Goal: Find contact information: Find contact information

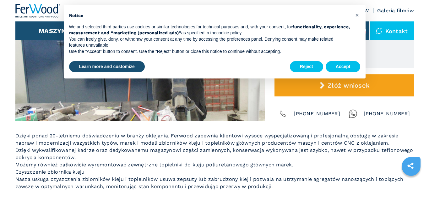
scroll to position [173, 0]
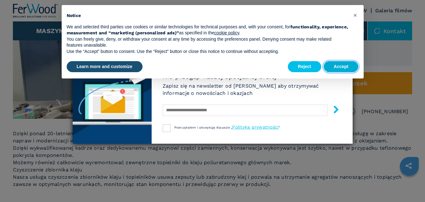
click at [341, 65] on button "Accept" at bounding box center [341, 66] width 35 height 11
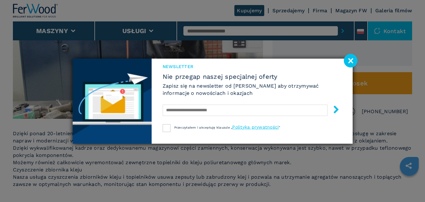
click at [348, 59] on image at bounding box center [351, 61] width 14 height 14
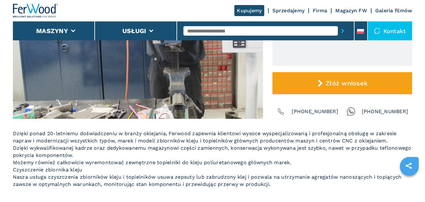
click at [394, 31] on div "Kontakt" at bounding box center [390, 30] width 45 height 19
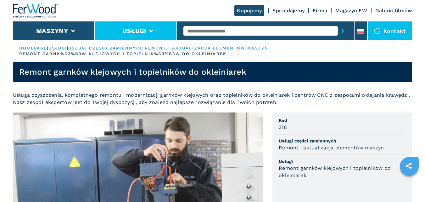
click at [134, 28] on button "Usługi" at bounding box center [134, 31] width 24 height 8
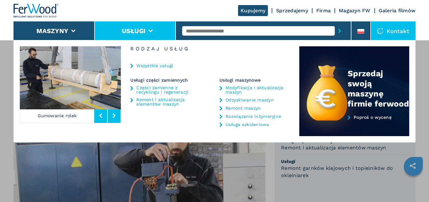
click at [117, 113] on button at bounding box center [114, 115] width 13 height 14
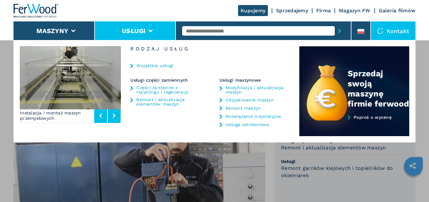
click at [117, 113] on button at bounding box center [114, 115] width 13 height 14
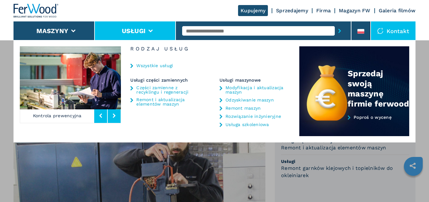
click at [117, 113] on button at bounding box center [114, 115] width 13 height 14
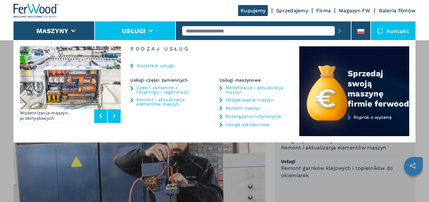
click at [117, 113] on button at bounding box center [114, 115] width 13 height 14
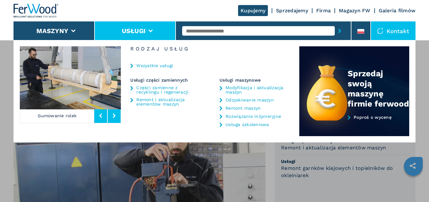
click at [117, 113] on button at bounding box center [114, 115] width 13 height 14
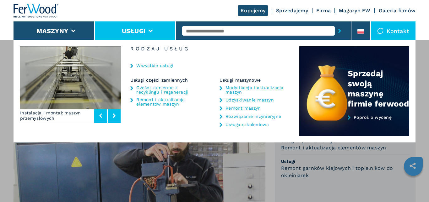
click at [117, 113] on button at bounding box center [114, 115] width 13 height 14
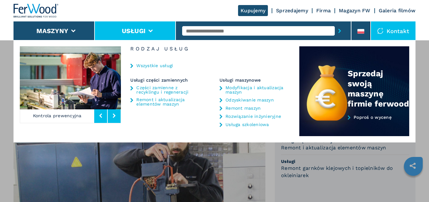
click at [117, 113] on button at bounding box center [114, 115] width 13 height 14
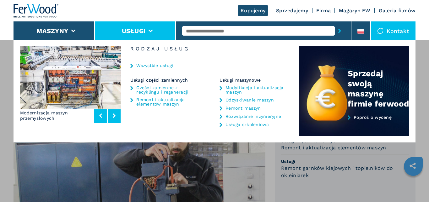
click at [157, 101] on link "Remont i aktualizacja elementów maszyn" at bounding box center [165, 101] width 59 height 9
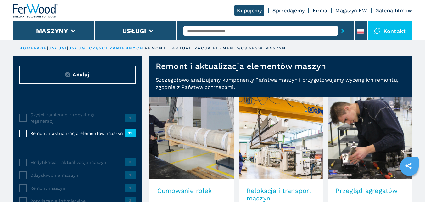
click at [102, 102] on div "Części zamienne z recyklingu i regeneracji 1 Remont i aktualizacja elementów ma…" at bounding box center [77, 172] width 129 height 146
click at [387, 33] on div "Kontakt" at bounding box center [390, 30] width 45 height 19
